Goal: Contribute content

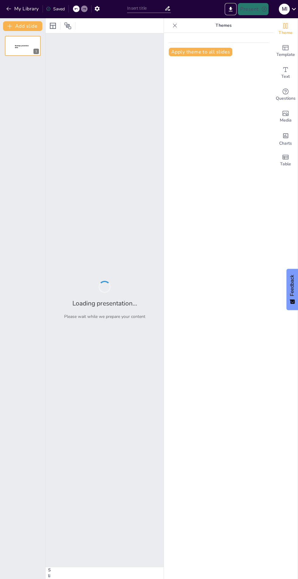
type input "National AIDS control organisation by MD.Imaduddin"
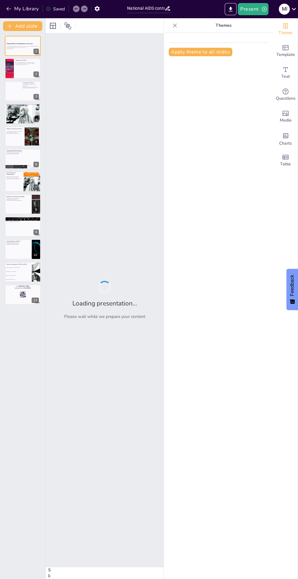
checkbox input "true"
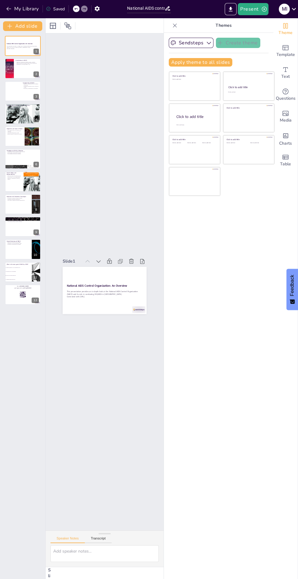
click at [16, 44] on strong "National AIDS Control Organization: An Overview" at bounding box center [20, 44] width 26 height 2
click at [105, 173] on div "Slide 1 National AIDS Control Organization: An Overview This presentation provi…" at bounding box center [104, 282] width 510 height 218
click at [78, 175] on div "Slide 1 National AIDS Control Organization: An Overview This presentation provi…" at bounding box center [105, 281] width 118 height 497
click at [89, 150] on div "Slide 1 National AIDS Control Organization: An Overview This presentation provi…" at bounding box center [104, 282] width 169 height 506
click at [86, 147] on div "Slide 1 National AIDS Control Organization: An Overview This presentation provi…" at bounding box center [104, 282] width 309 height 502
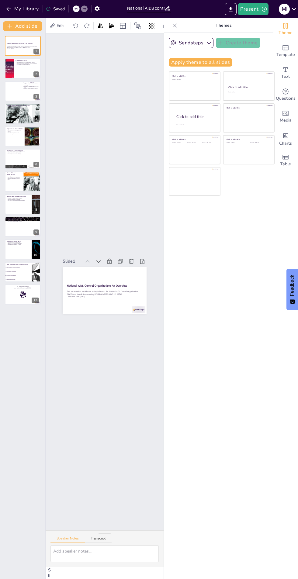
click at [85, 150] on div "Slide 1 National AIDS Control Organization: An Overview This presentation provi…" at bounding box center [104, 282] width 218 height 510
click at [85, 223] on div "Slide 1 National AIDS Control Organization: An Overview This presentation provi…" at bounding box center [104, 282] width 497 height 118
click at [84, 153] on div "Slide 1 National AIDS Control Organization: An Overview This presentation provi…" at bounding box center [104, 282] width 219 height 510
click at [82, 156] on div "Slide 1 National AIDS Control Organization: An Overview This presentation provi…" at bounding box center [104, 282] width 169 height 506
checkbox input "true"
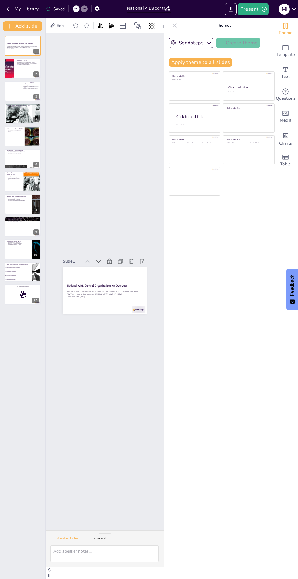
click at [24, 66] on button at bounding box center [26, 63] width 7 height 7
type textarea "The establishment of NACO in [DATE] marked a significant step in [GEOGRAPHIC_DA…"
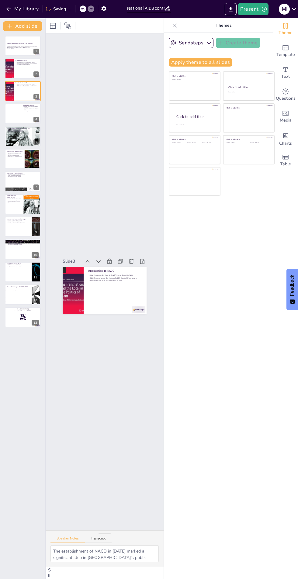
click at [13, 73] on div at bounding box center [9, 68] width 15 height 20
checkbox input "true"
click at [24, 43] on button at bounding box center [26, 41] width 7 height 7
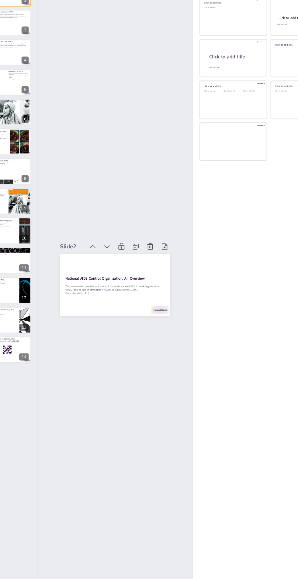
scroll to position [2, 0]
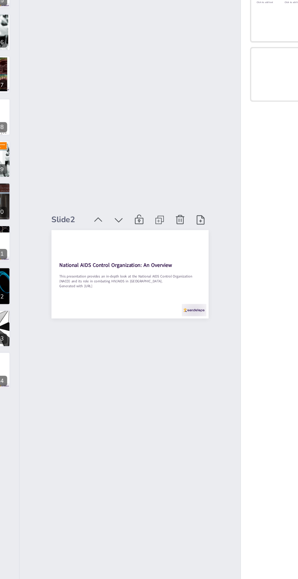
checkbox input "true"
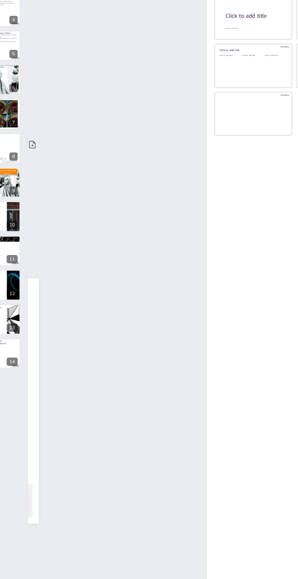
scroll to position [1, 0]
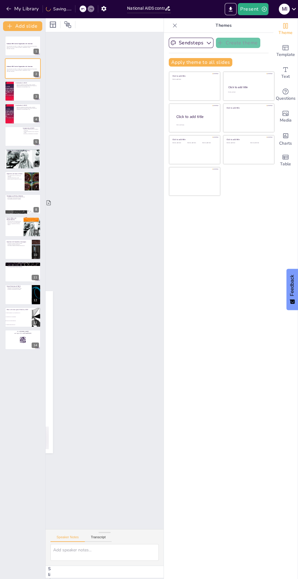
click at [24, 44] on button at bounding box center [26, 41] width 7 height 7
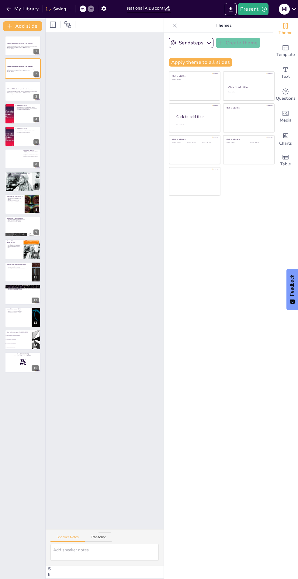
scroll to position [0, 0]
checkbox input "true"
click at [24, 89] on button at bounding box center [26, 86] width 7 height 7
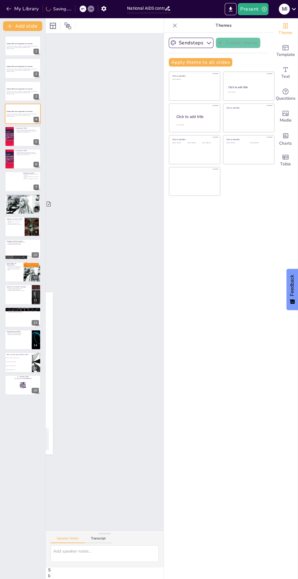
checkbox input "true"
click at [12, 139] on div at bounding box center [9, 136] width 15 height 20
type textarea "The establishment of NACO in [DATE] marked a significant step in [GEOGRAPHIC_DA…"
checkbox input "true"
click at [20, 387] on rect at bounding box center [20, 387] width 0 height 1
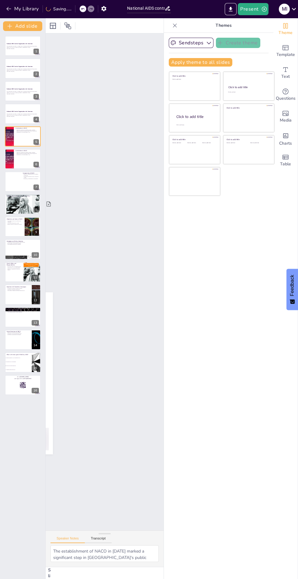
checkbox input "true"
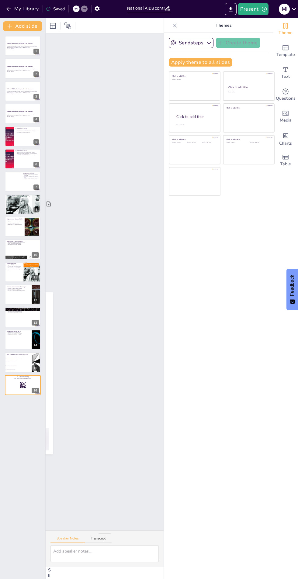
click at [15, 369] on span "To eliminate stigma towards PLHIV" at bounding box center [19, 369] width 26 height 1
type textarea "The correct answer is "To end AIDS as a public health threat," which aligns wit…"
checkbox input "true"
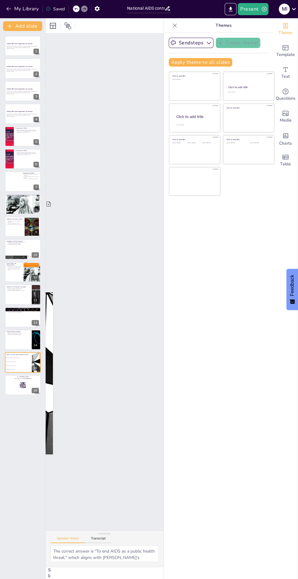
click at [12, 336] on div at bounding box center [23, 340] width 36 height 20
type textarea "Enhancing strategies is crucial for NACO to remain effective in its response to…"
checkbox input "true"
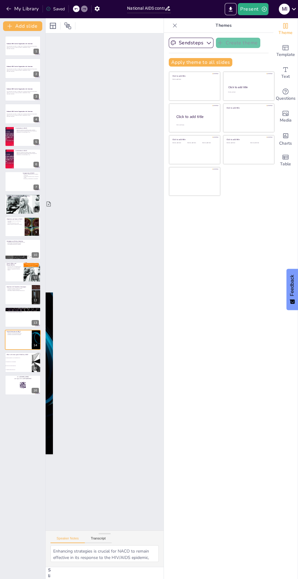
click at [14, 320] on div at bounding box center [23, 317] width 36 height 20
type textarea "Collaborations with various stakeholders enhance NACO's outreach efforts, allow…"
checkbox input "true"
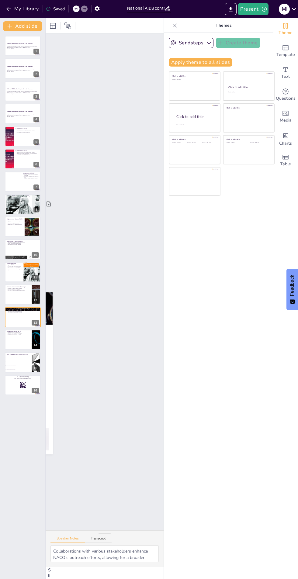
click at [13, 297] on div at bounding box center [23, 294] width 36 height 20
type textarea "Education through awareness campaigns is vital for informing the public about H…"
checkbox input "true"
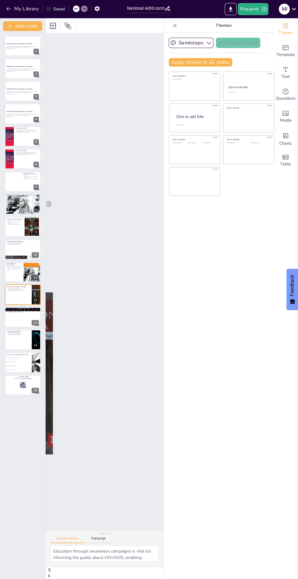
click at [9, 269] on p "Advocacy is essential for reducing stigma" at bounding box center [14, 269] width 14 height 2
type textarea "Health education delivered by nurses is crucial for empowering individuals with…"
checkbox input "true"
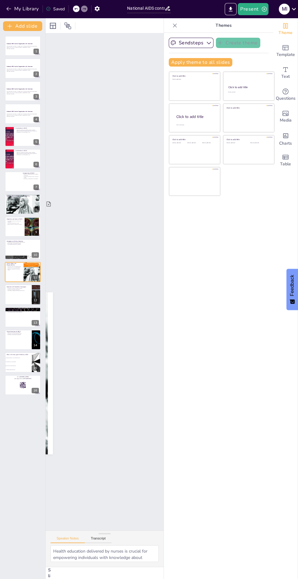
click at [7, 244] on p "Partnerships enhance service delivery" at bounding box center [23, 244] width 32 height 1
type textarea "Targeted interventions are essential for effectively addressing the unique need…"
click at [9, 214] on div "National AIDS Control Organization: An Overview This presentation provides an i…" at bounding box center [22, 215] width 45 height 359
checkbox input "true"
click at [24, 43] on button at bounding box center [26, 41] width 7 height 7
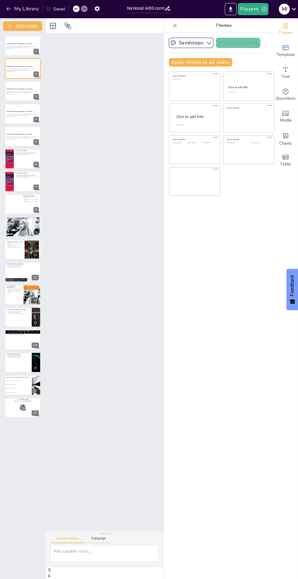
checkbox input "true"
click at [24, 43] on button at bounding box center [26, 41] width 7 height 7
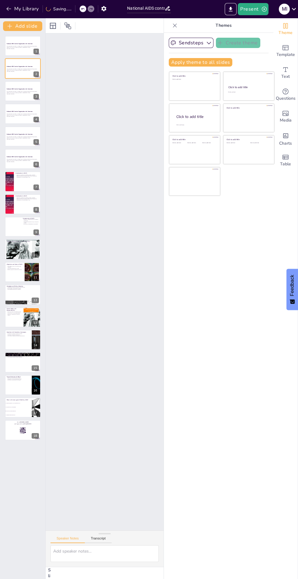
click at [15, 48] on p "Generated with [URL]" at bounding box center [23, 48] width 32 height 1
checkbox input "true"
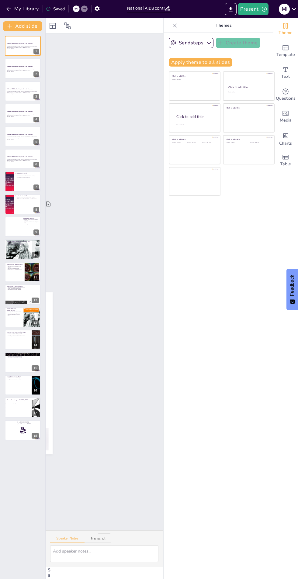
click at [24, 42] on button at bounding box center [26, 41] width 7 height 7
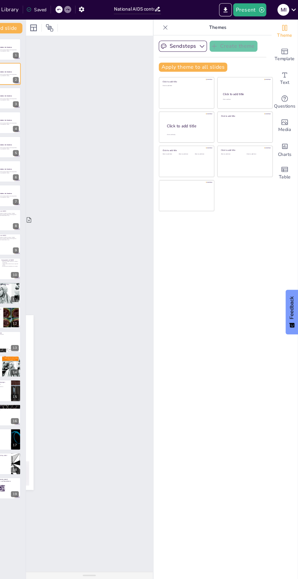
scroll to position [0, 0]
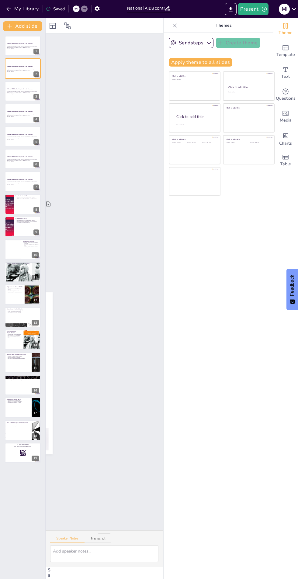
click at [256, 11] on button "Present" at bounding box center [253, 9] width 30 height 12
click at [254, 39] on li "Play presentation" at bounding box center [262, 37] width 48 height 10
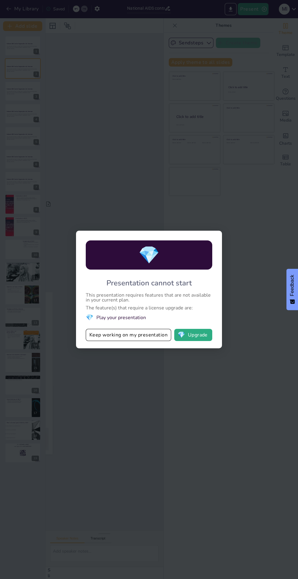
click at [118, 335] on button "Keep working on my presentation" at bounding box center [128, 335] width 85 height 12
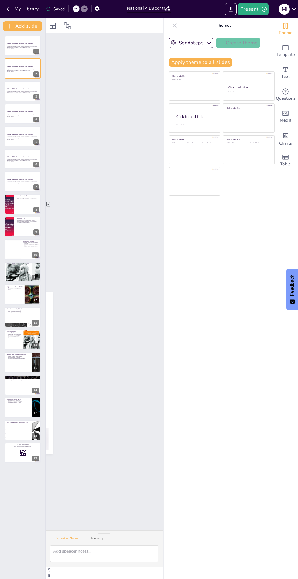
click at [234, 10] on icon "Export to PowerPoint" at bounding box center [230, 9] width 6 height 6
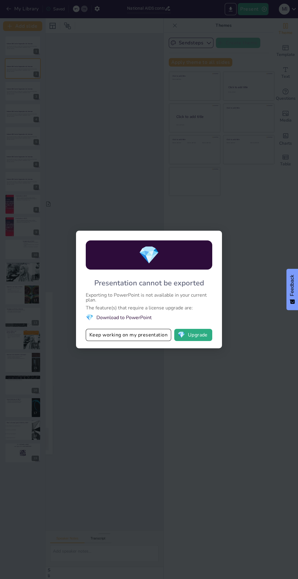
click at [105, 336] on button "Keep working on my presentation" at bounding box center [128, 335] width 85 height 12
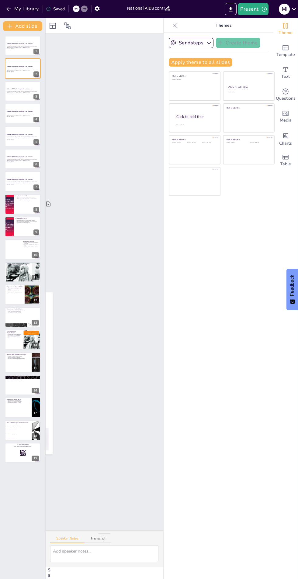
click at [16, 44] on strong "National AIDS Control Organization: An Overview" at bounding box center [20, 44] width 26 height 2
checkbox input "true"
click at [19, 301] on div at bounding box center [23, 294] width 36 height 20
type textarea "The objectives set by NACO are designed to create a comprehensive framework for…"
checkbox input "true"
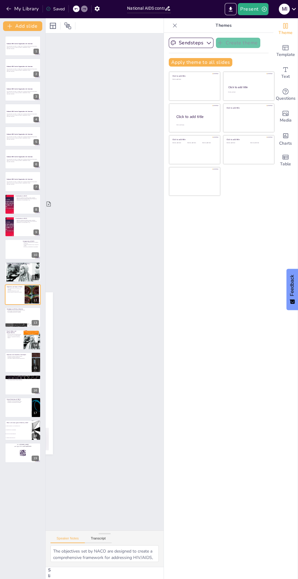
click at [15, 273] on div at bounding box center [23, 272] width 36 height 52
type textarea "The launch of the National AIDS Prevention and Control Policy in [DATE] was a p…"
checkbox input "true"
click at [16, 49] on p "Generated with [URL]" at bounding box center [23, 48] width 32 height 1
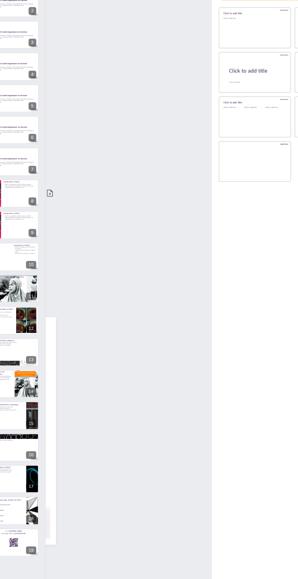
scroll to position [1, 0]
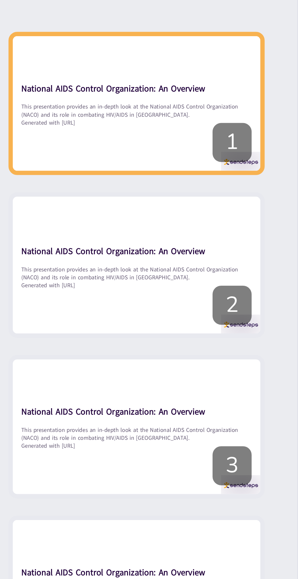
click at [17, 49] on p "Generated with [URL]" at bounding box center [23, 48] width 32 height 1
click at [16, 49] on p "Generated with [URL]" at bounding box center [23, 48] width 32 height 1
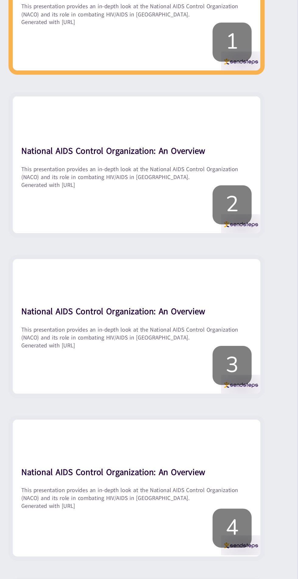
checkbox input "true"
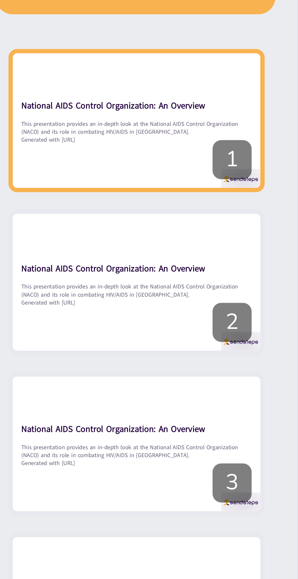
click at [34, 64] on icon at bounding box center [35, 64] width 4 height 4
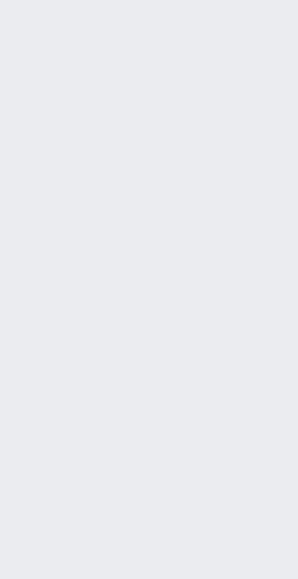
checkbox input "true"
